Goal: Information Seeking & Learning: Check status

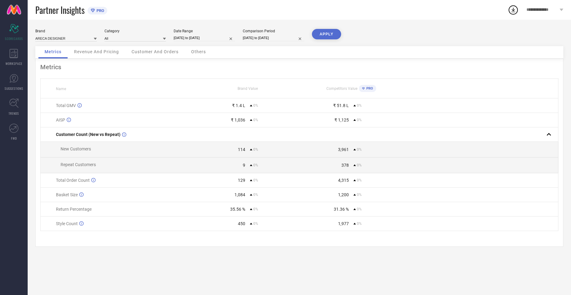
select select "6"
select select "2025"
select select "7"
select select "2025"
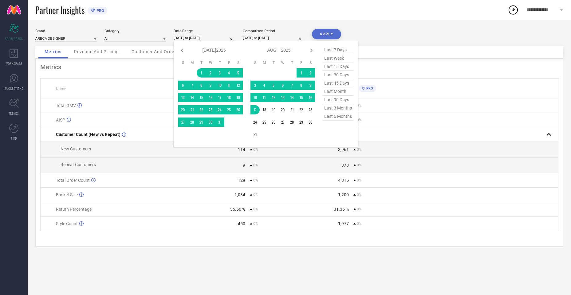
click at [208, 40] on input "[DATE] to [DATE]" at bounding box center [204, 38] width 61 height 6
click at [335, 93] on span "last month" at bounding box center [338, 91] width 31 height 8
type input "[DATE] to [DATE]"
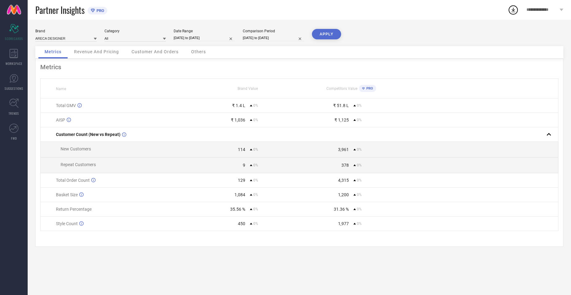
click at [280, 35] on input "[DATE] to [DATE]" at bounding box center [273, 38] width 61 height 6
select select "6"
select select "2025"
select select "7"
select select "2025"
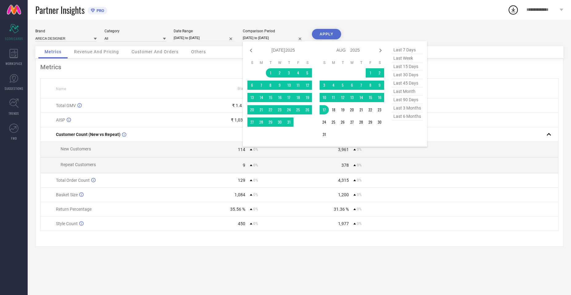
click at [407, 93] on span "last month" at bounding box center [407, 91] width 31 height 8
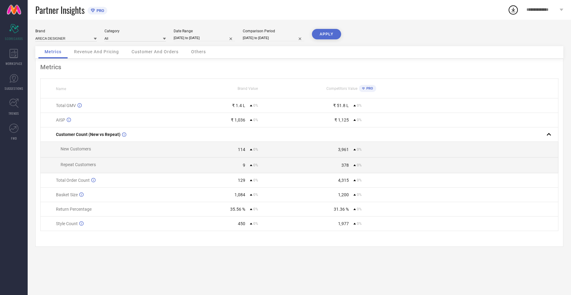
type input "[DATE] to [DATE]"
click at [331, 34] on button "APPLY" at bounding box center [326, 34] width 29 height 10
click at [130, 37] on input at bounding box center [135, 38] width 61 height 6
click at [134, 67] on span "Women-Dresses" at bounding box center [121, 67] width 27 height 4
click at [317, 33] on button "APPLY" at bounding box center [326, 34] width 29 height 10
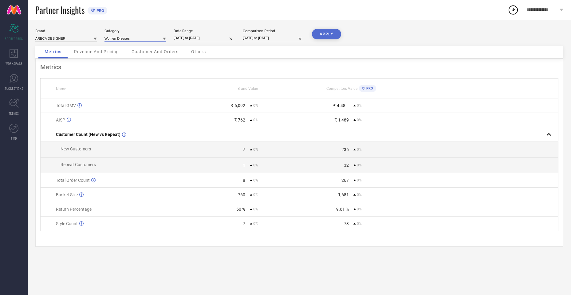
click at [119, 36] on input at bounding box center [135, 38] width 61 height 6
click at [121, 101] on span "Women-Skirts" at bounding box center [119, 99] width 23 height 4
click at [323, 32] on button "APPLY" at bounding box center [326, 34] width 29 height 10
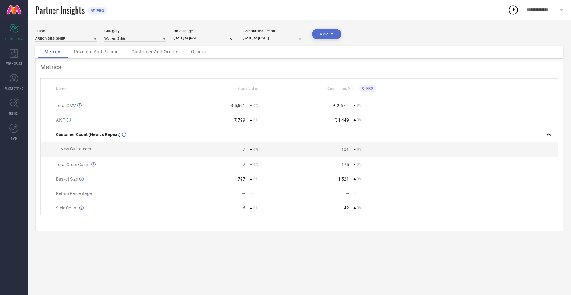
click at [319, 36] on button "APPLY" at bounding box center [326, 34] width 29 height 10
click at [145, 34] on div "Category Women-Skirts" at bounding box center [135, 35] width 61 height 13
click at [142, 41] on input at bounding box center [135, 38] width 61 height 6
click at [130, 85] on div "Women-Sarees" at bounding box center [135, 88] width 61 height 10
click at [327, 31] on button "APPLY" at bounding box center [326, 34] width 29 height 10
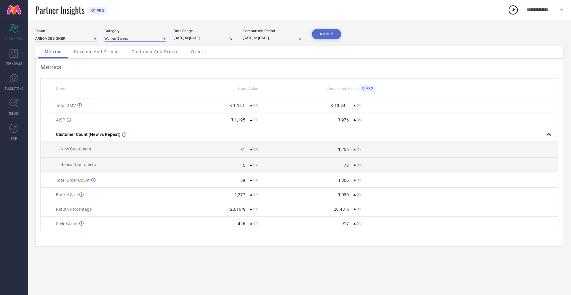
click at [125, 38] on input at bounding box center [135, 38] width 61 height 6
